Goal: Task Accomplishment & Management: Use online tool/utility

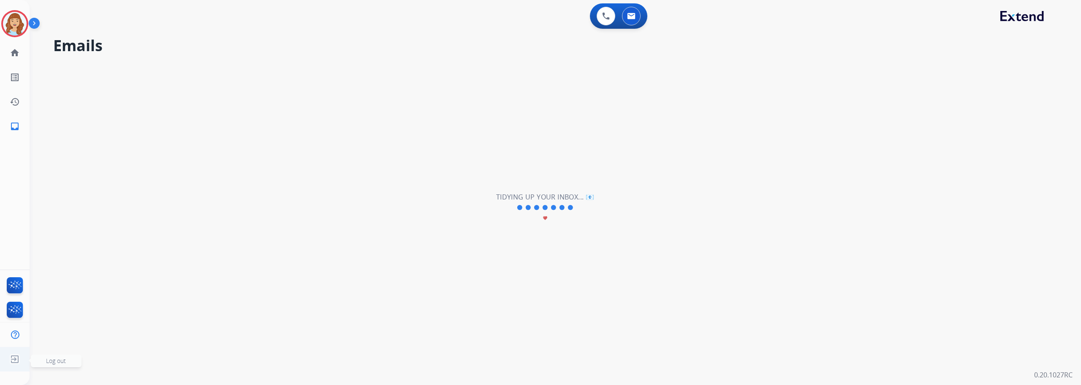
click at [59, 360] on span "Log out" at bounding box center [56, 360] width 20 height 8
click at [20, 21] on img at bounding box center [15, 24] width 24 height 24
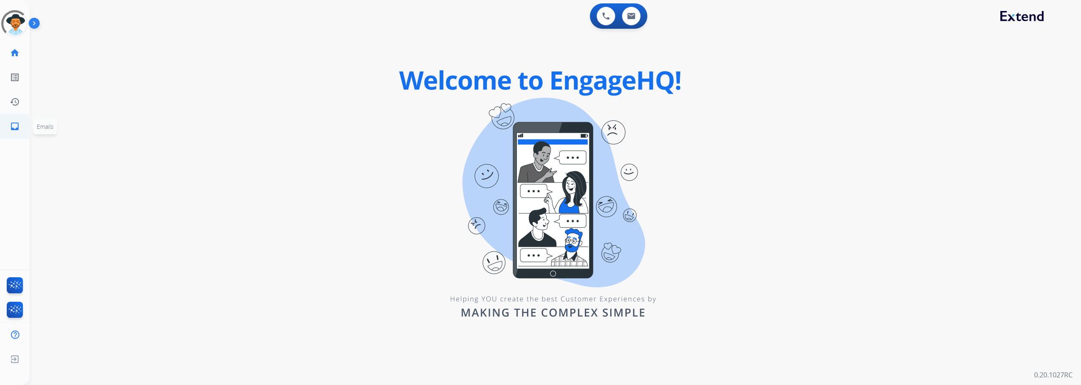
click at [17, 128] on mat-icon "inbox" at bounding box center [15, 126] width 10 height 10
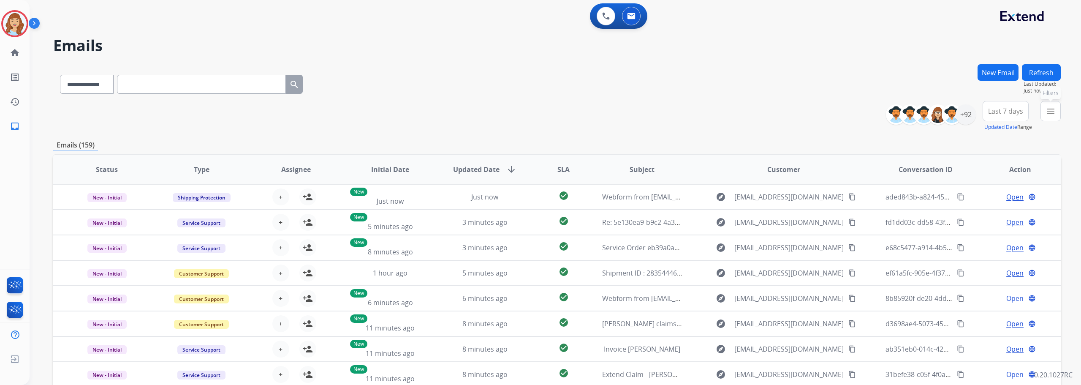
click at [1049, 117] on button "menu Filters" at bounding box center [1050, 111] width 20 height 20
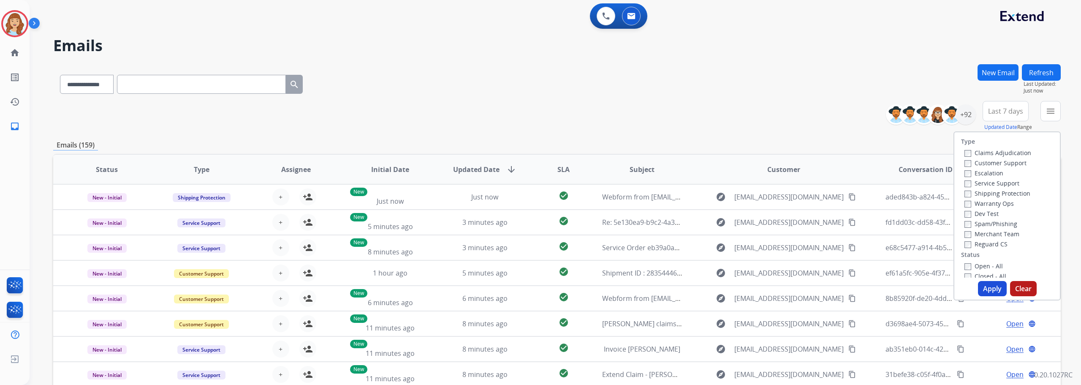
click at [978, 194] on label "Shipping Protection" at bounding box center [997, 193] width 66 height 8
